Goal: Task Accomplishment & Management: Manage account settings

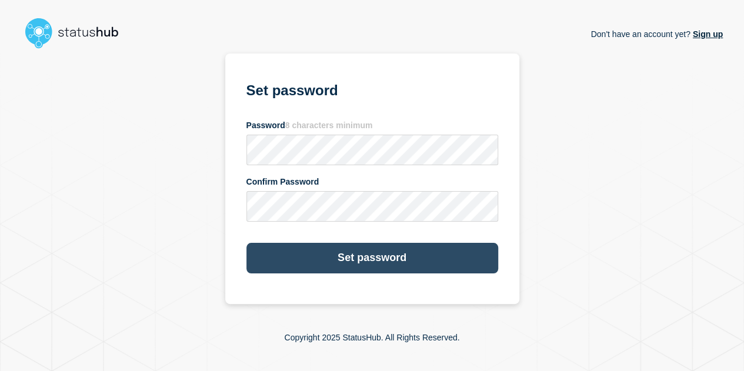
click at [300, 261] on button "Set password" at bounding box center [372, 258] width 252 height 31
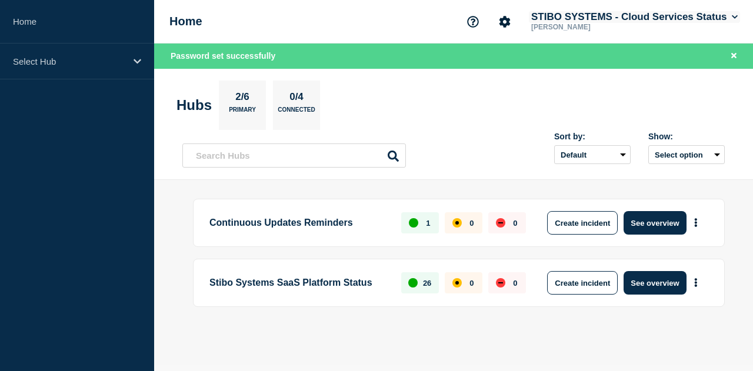
click at [701, 16] on button "STIBO SYSTEMS - Cloud Services Status" at bounding box center [634, 17] width 211 height 12
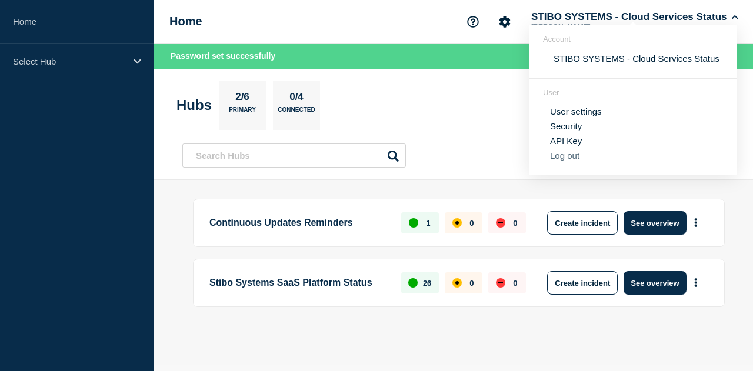
click at [573, 155] on button "Log out" at bounding box center [564, 156] width 29 height 10
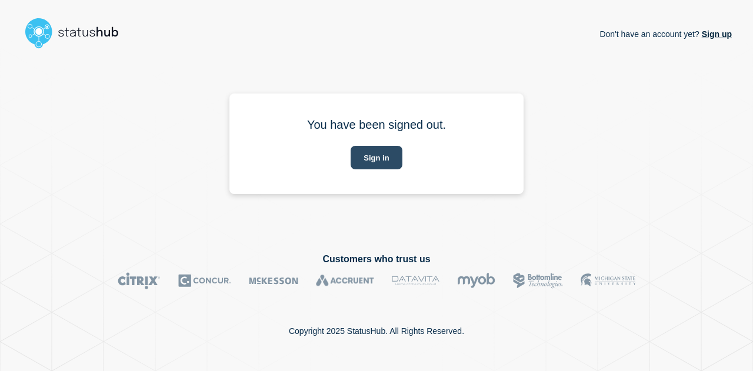
click at [380, 148] on button "Sign in" at bounding box center [376, 158] width 51 height 24
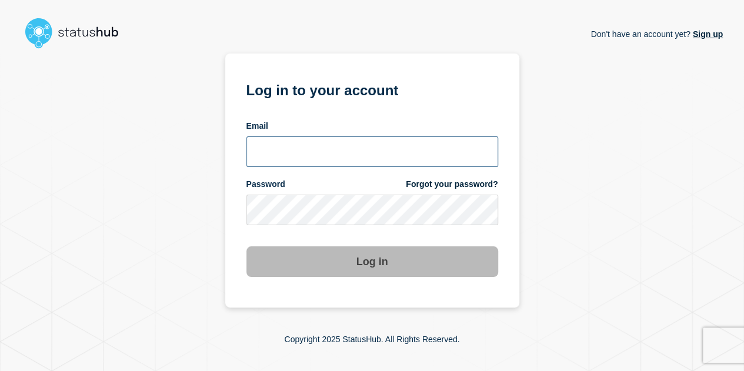
click at [367, 144] on input "email input" at bounding box center [372, 151] width 252 height 31
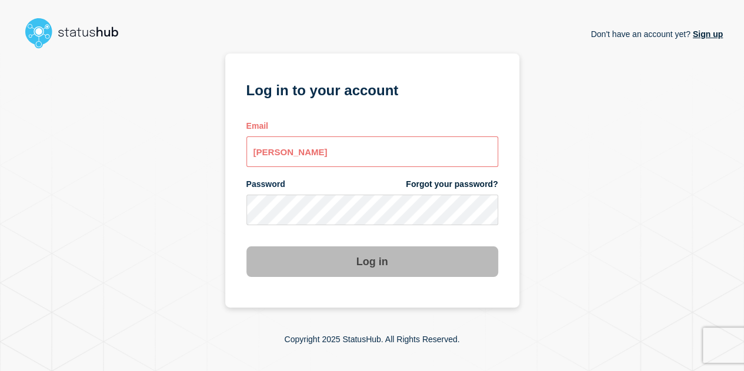
type input "tony@stibosystems.com"
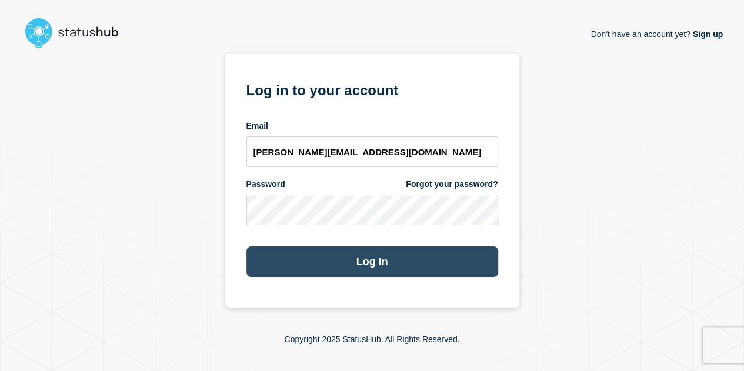
click at [305, 263] on button "Log in" at bounding box center [372, 261] width 252 height 31
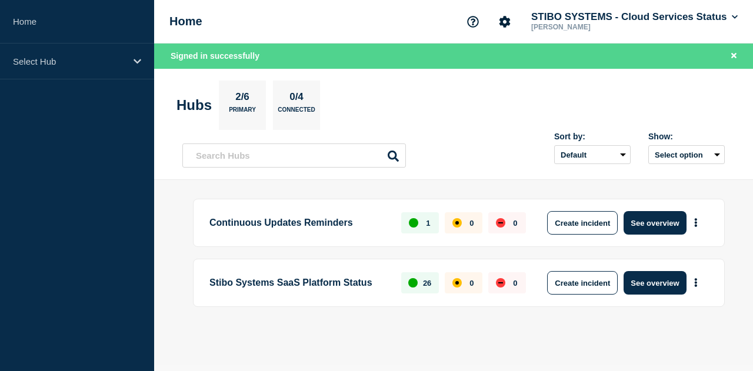
click at [699, 8] on div "Home STIBO SYSTEMS - Cloud Services Status [PERSON_NAME]" at bounding box center [453, 22] width 599 height 44
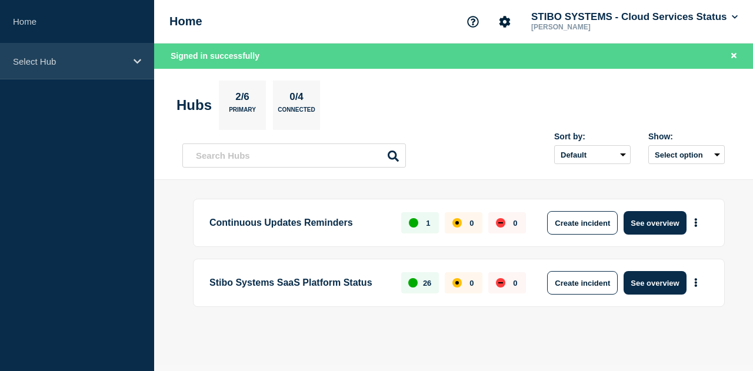
click at [121, 69] on div "Select Hub" at bounding box center [77, 62] width 154 height 36
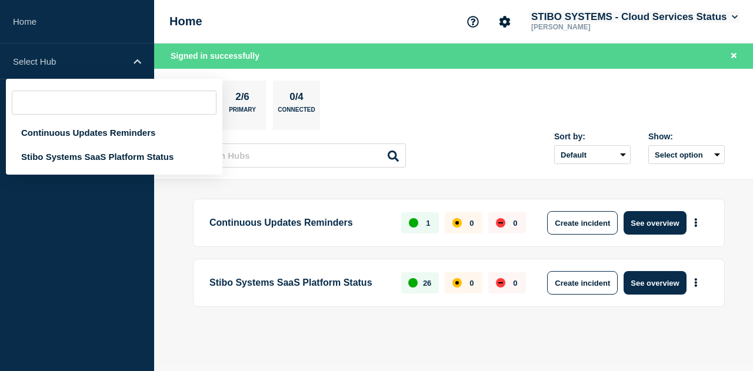
click at [585, 19] on button "STIBO SYSTEMS - Cloud Services Status" at bounding box center [634, 17] width 211 height 12
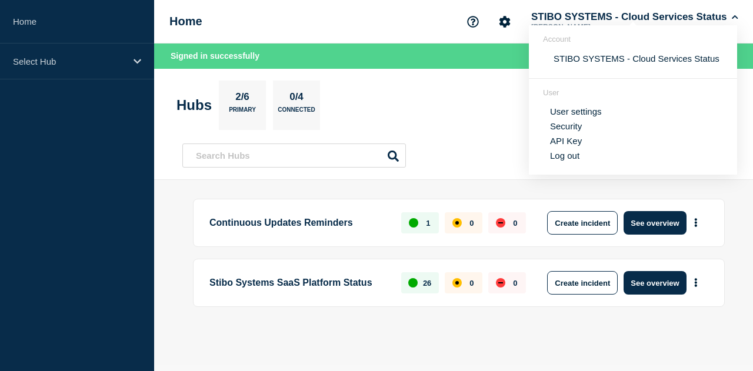
click at [571, 150] on ul "User settings Security API Key Log out" at bounding box center [633, 129] width 180 height 64
click at [571, 156] on button "Log out" at bounding box center [564, 156] width 29 height 10
